Goal: Information Seeking & Learning: Learn about a topic

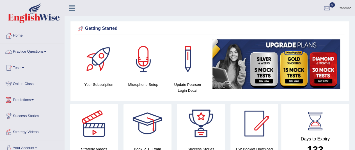
click at [31, 52] on link "Practice Questions" at bounding box center [32, 51] width 64 height 14
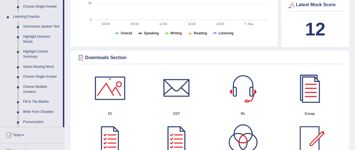
scroll to position [225, 0]
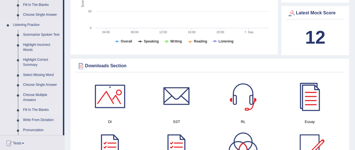
click at [41, 107] on link "Fill In The Blanks" at bounding box center [42, 110] width 42 height 10
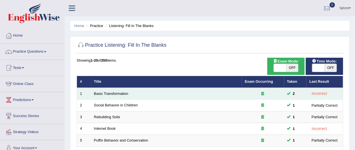
click at [234, 93] on td "Basic Transformation" at bounding box center [166, 94] width 151 height 12
click at [120, 96] on td "Basic Transformation" at bounding box center [166, 94] width 151 height 12
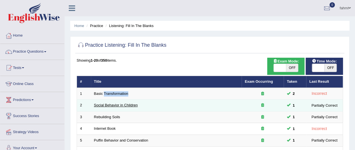
click at [120, 105] on link "Social Behavior in Children" at bounding box center [116, 105] width 44 height 4
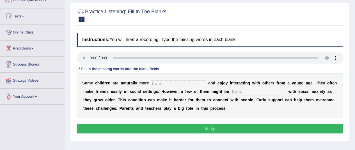
scroll to position [56, 0]
